Goal: Transaction & Acquisition: Purchase product/service

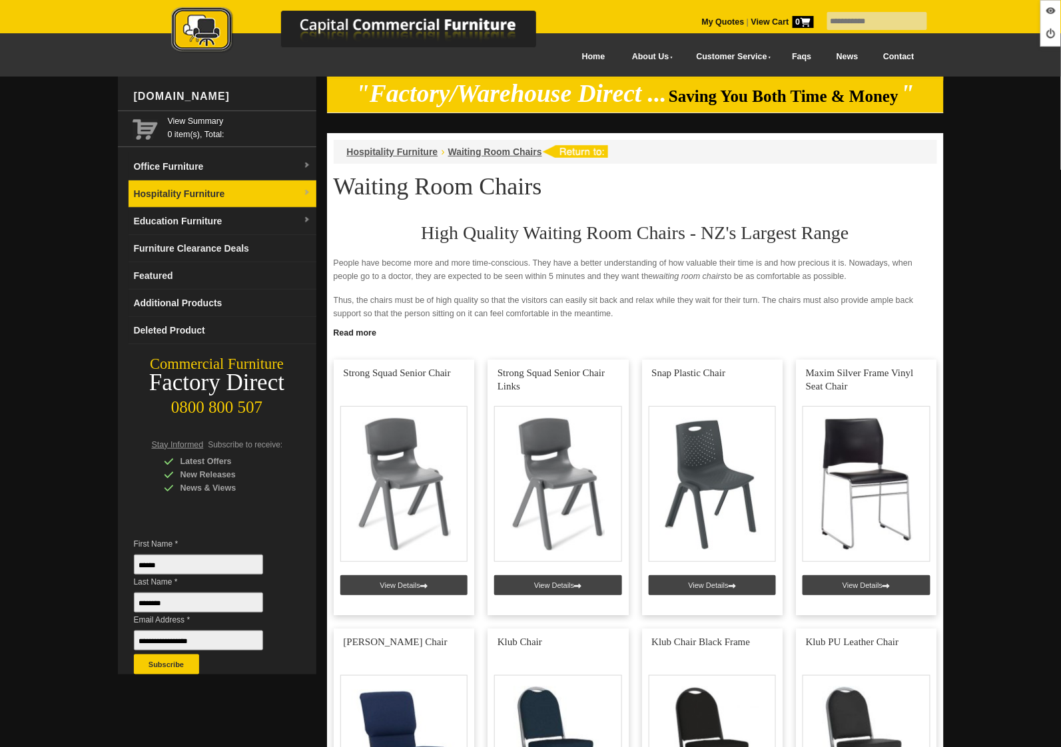
click at [204, 190] on link "Hospitality Furniture" at bounding box center [223, 193] width 188 height 27
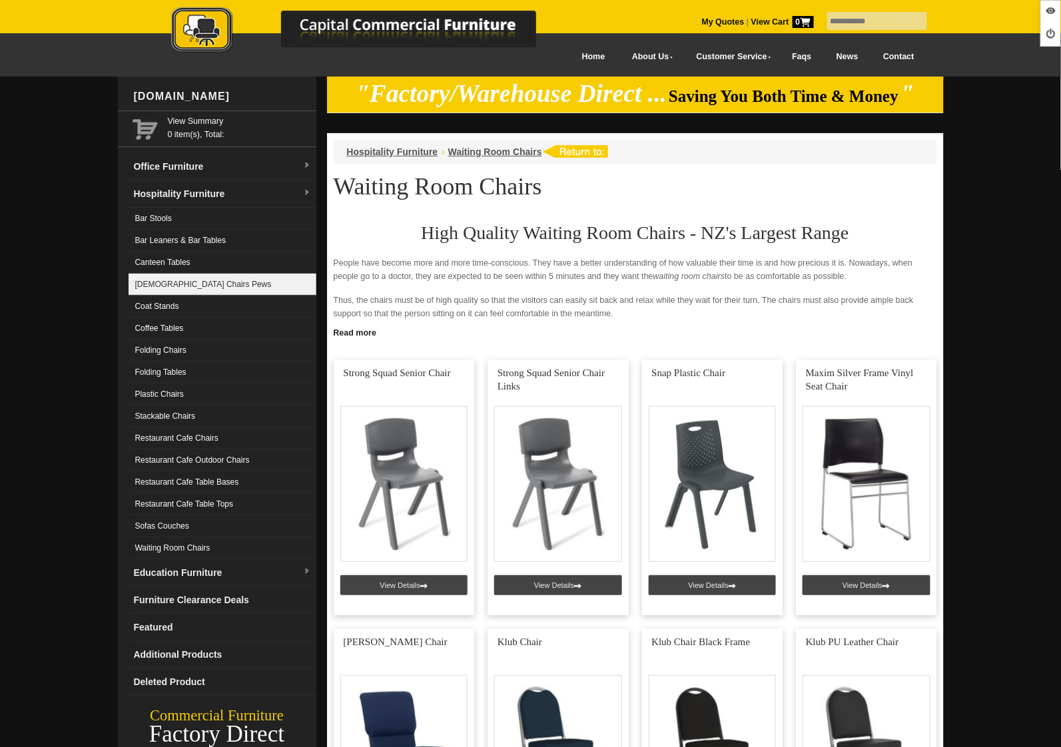
click at [172, 278] on link "[DEMOGRAPHIC_DATA] Chairs Pews" at bounding box center [223, 285] width 188 height 22
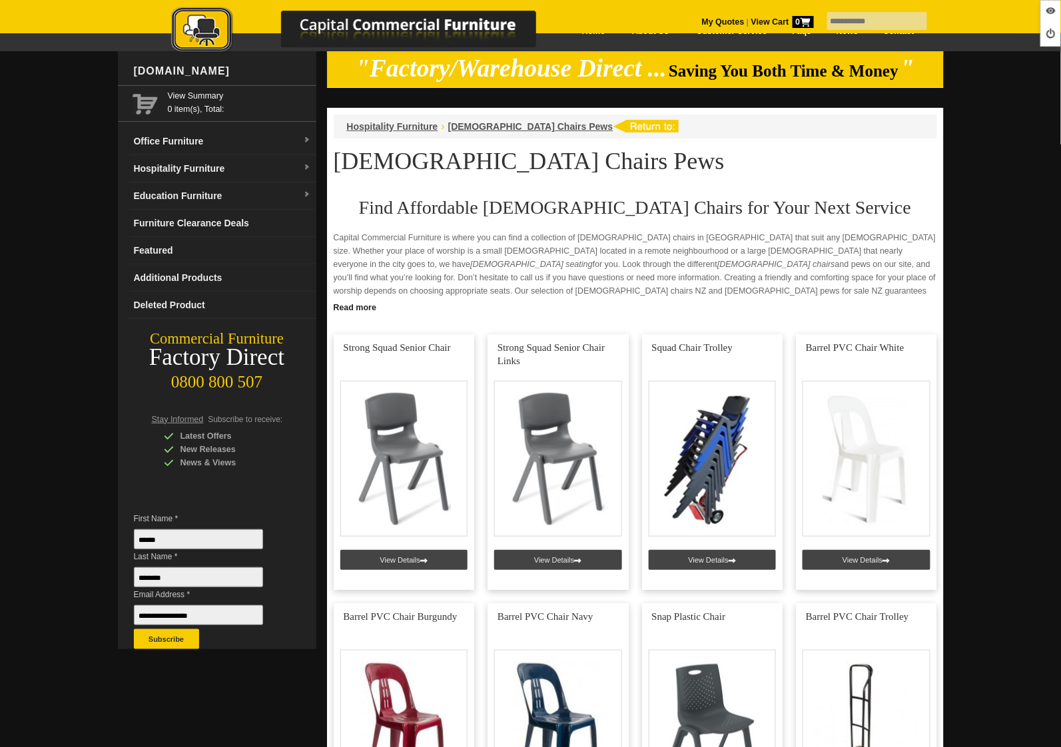
scroll to position [80, 0]
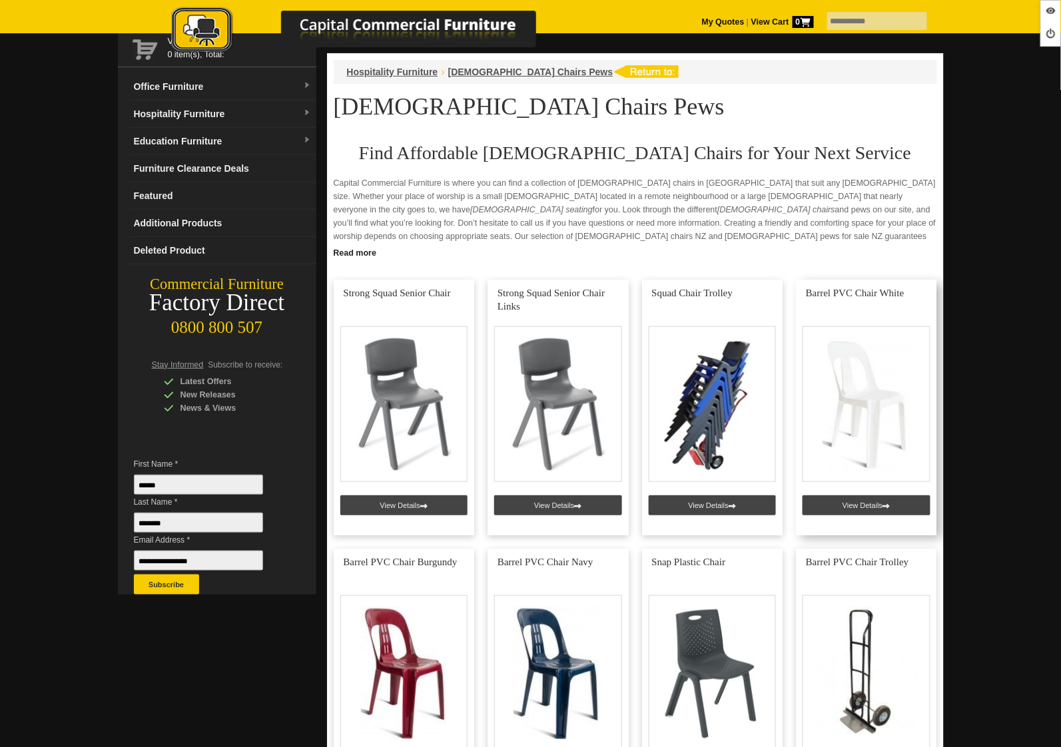
click at [850, 509] on link at bounding box center [866, 408] width 141 height 256
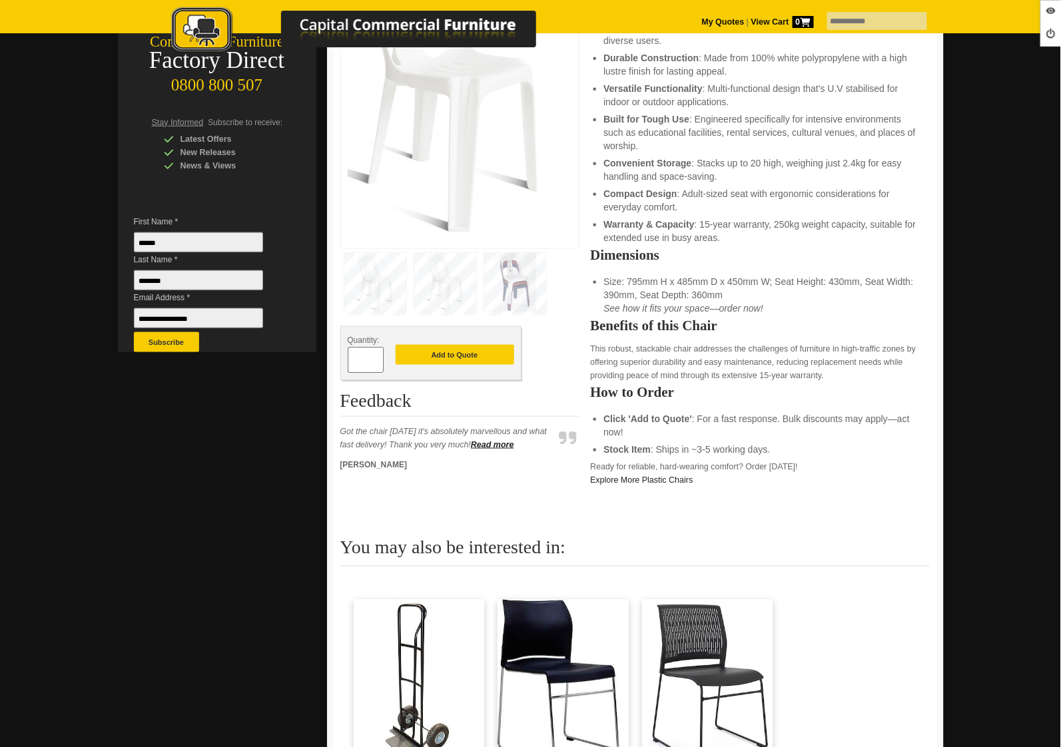
scroll to position [322, 0]
